Goal: Information Seeking & Learning: Learn about a topic

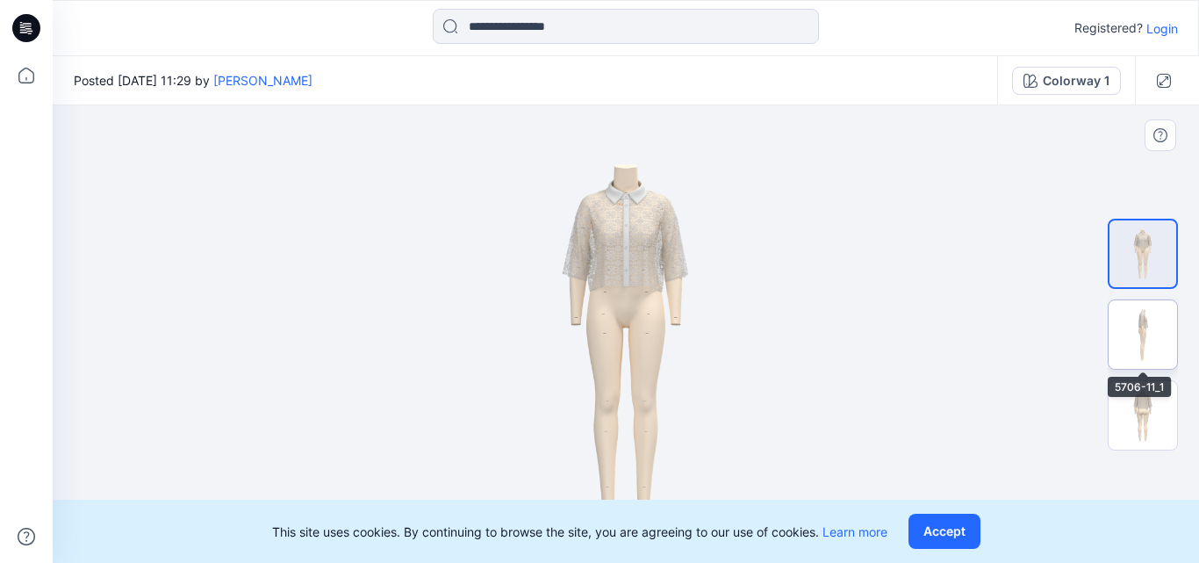
click at [1165, 347] on img at bounding box center [1142, 334] width 68 height 68
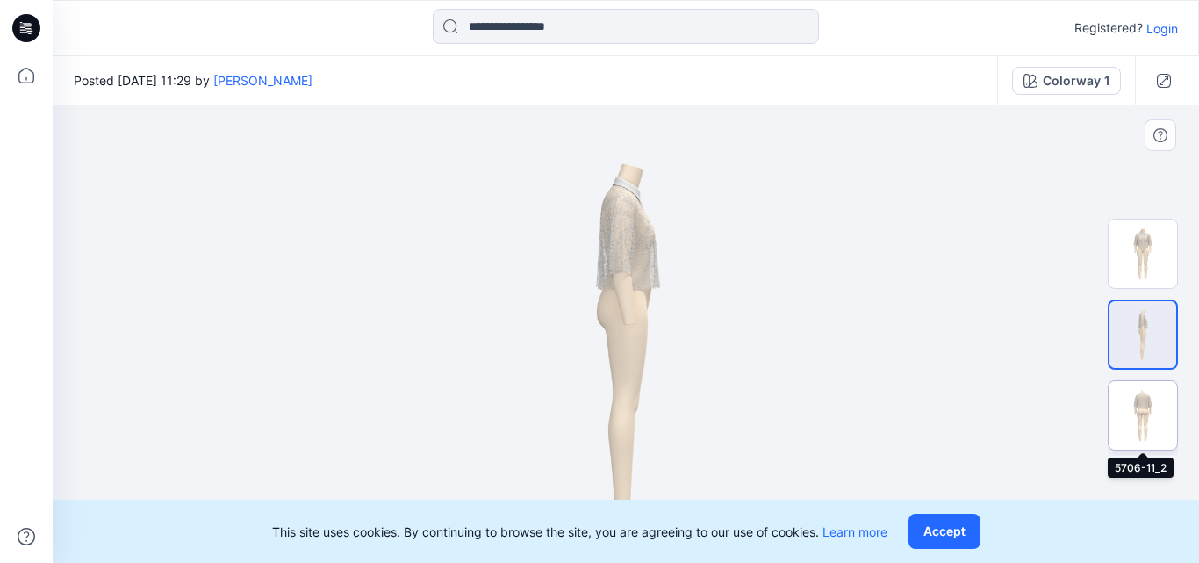
click at [1150, 402] on img at bounding box center [1142, 415] width 68 height 68
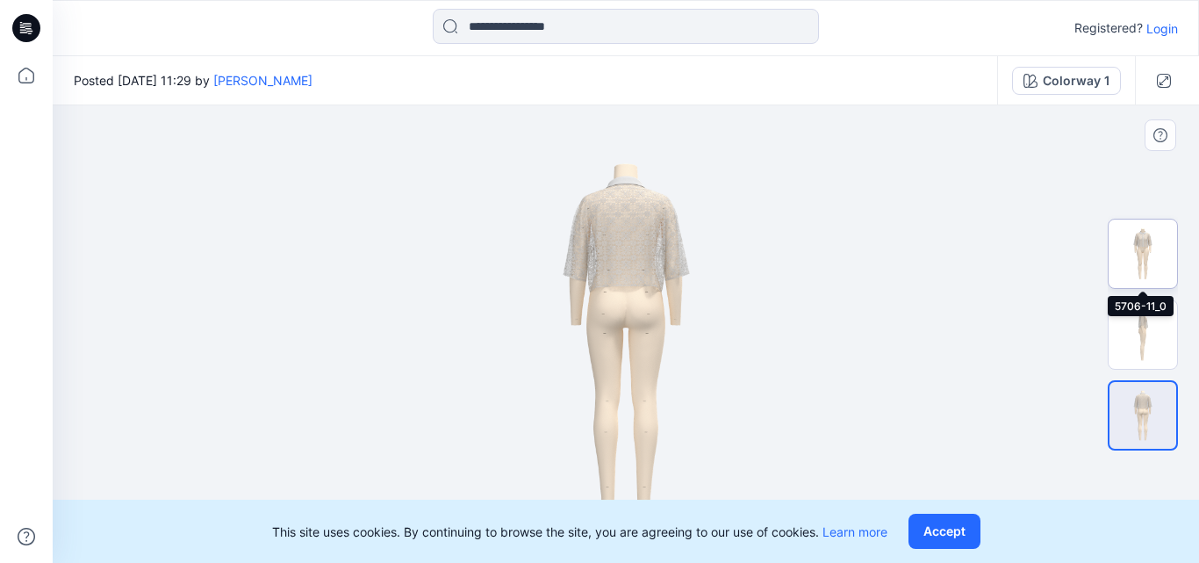
click at [1149, 259] on img at bounding box center [1142, 253] width 68 height 68
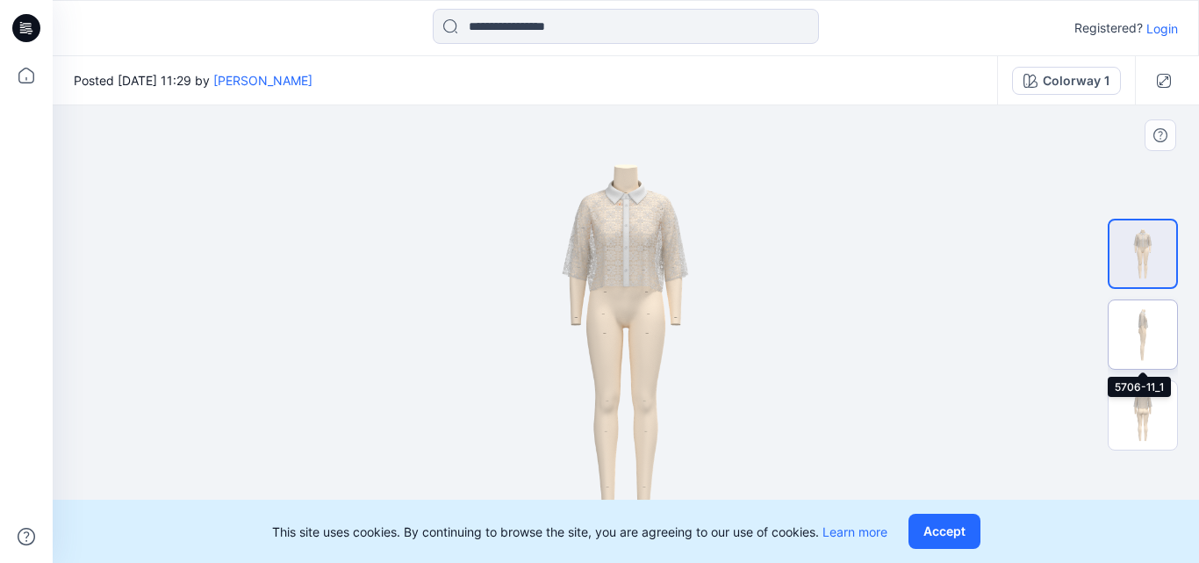
click at [1145, 323] on img at bounding box center [1142, 334] width 68 height 68
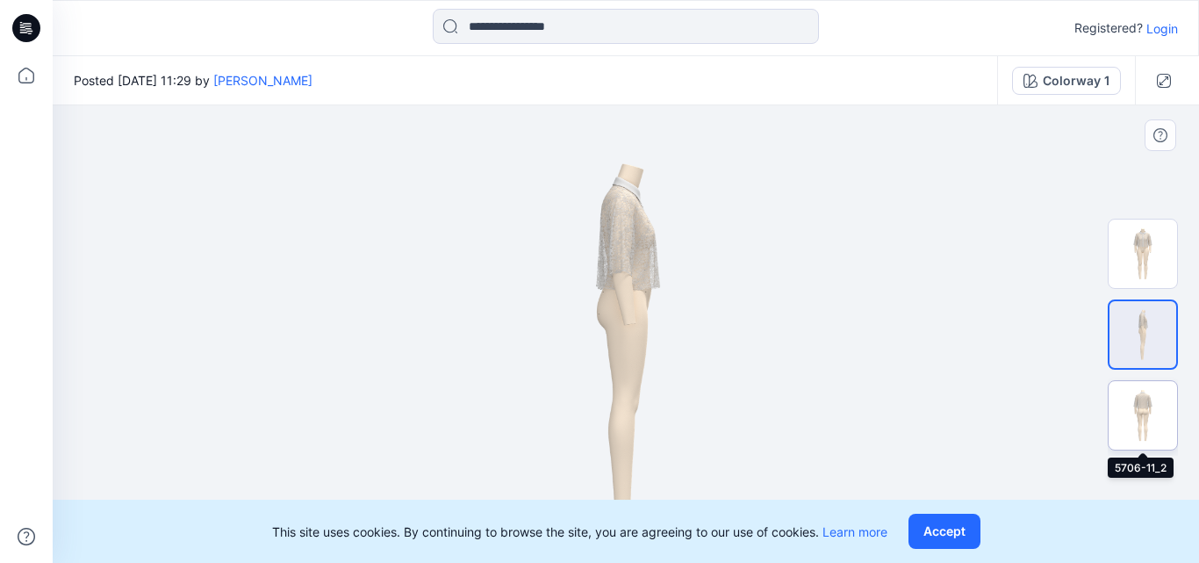
click at [1139, 428] on img at bounding box center [1142, 415] width 68 height 68
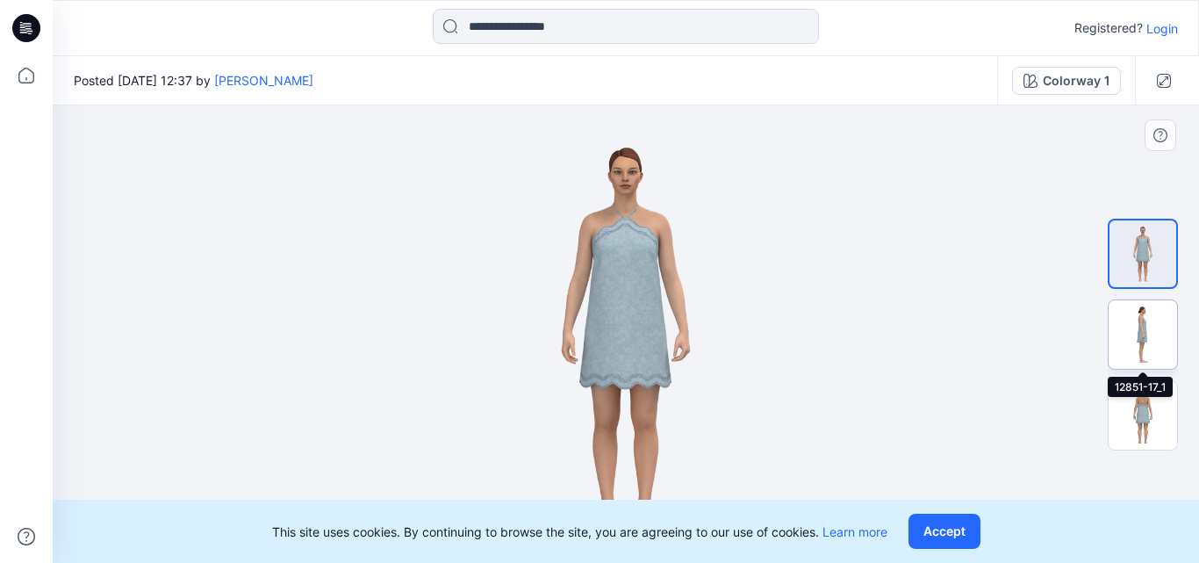
click at [1151, 322] on img at bounding box center [1142, 334] width 68 height 68
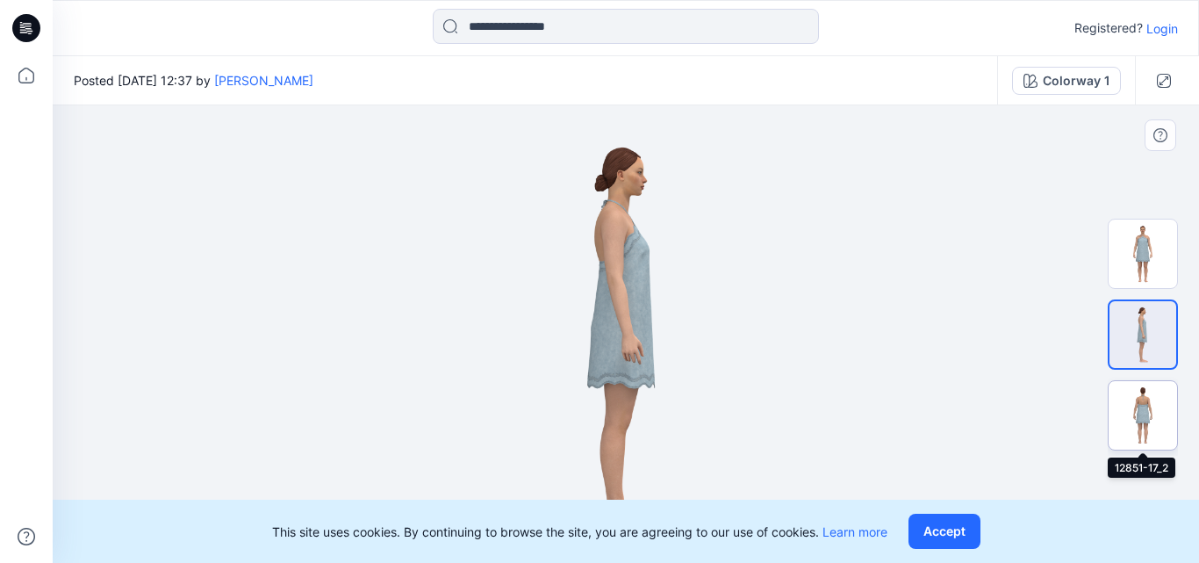
click at [1145, 395] on img at bounding box center [1142, 415] width 68 height 68
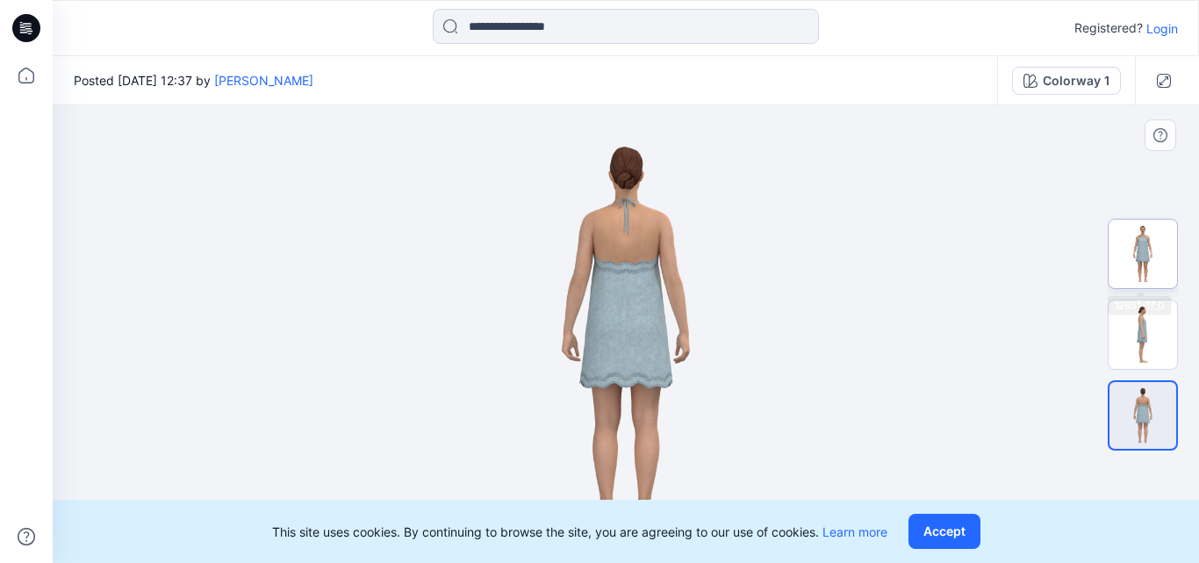
click at [1129, 259] on img at bounding box center [1142, 253] width 68 height 68
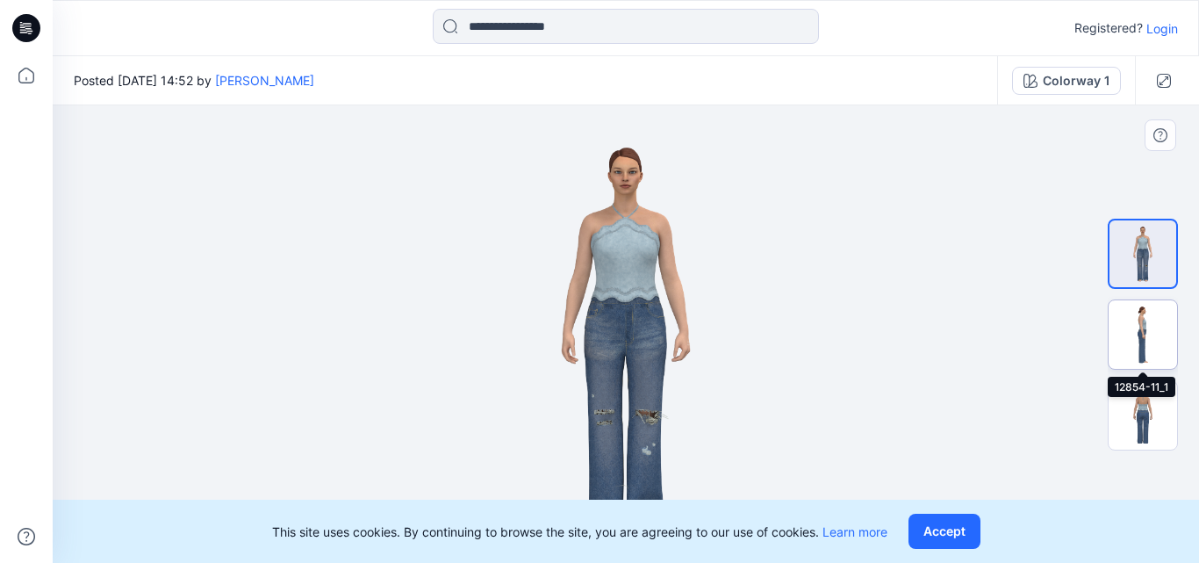
click at [1169, 345] on img at bounding box center [1142, 334] width 68 height 68
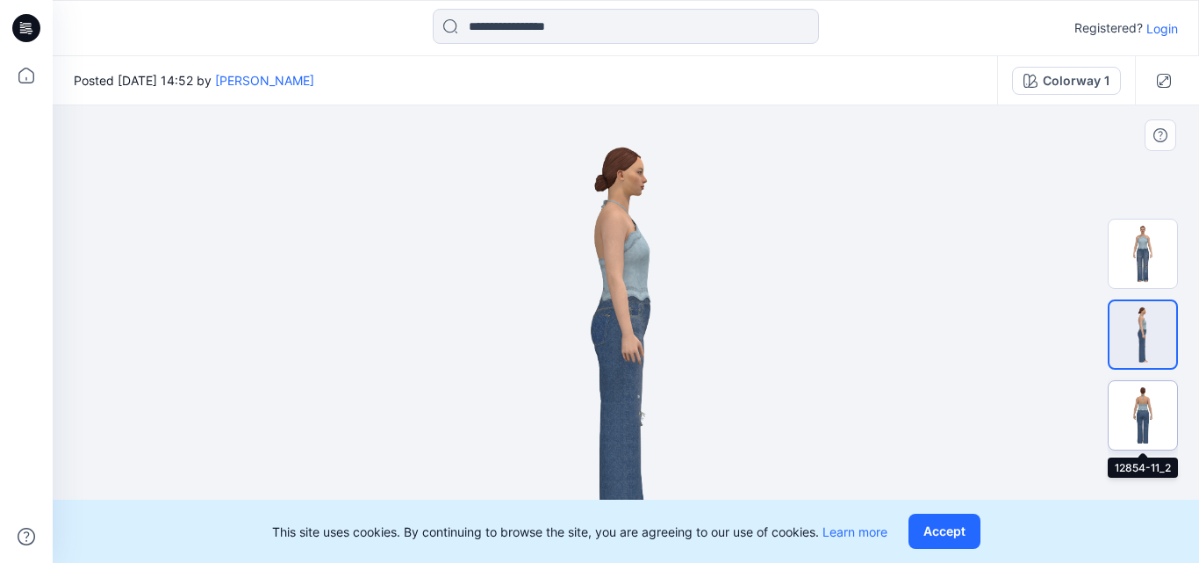
click at [1165, 415] on img at bounding box center [1142, 415] width 68 height 68
